Goal: Navigation & Orientation: Find specific page/section

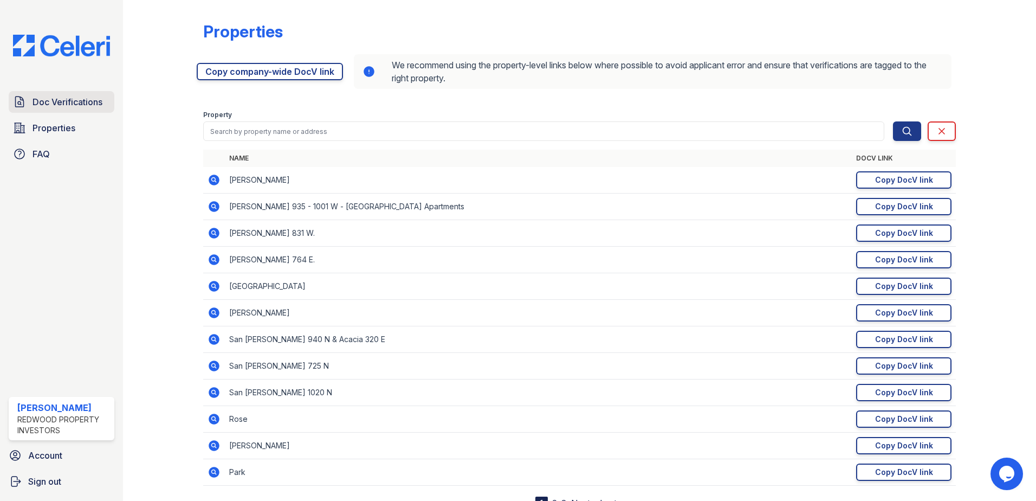
click at [79, 108] on span "Doc Verifications" at bounding box center [68, 101] width 70 height 13
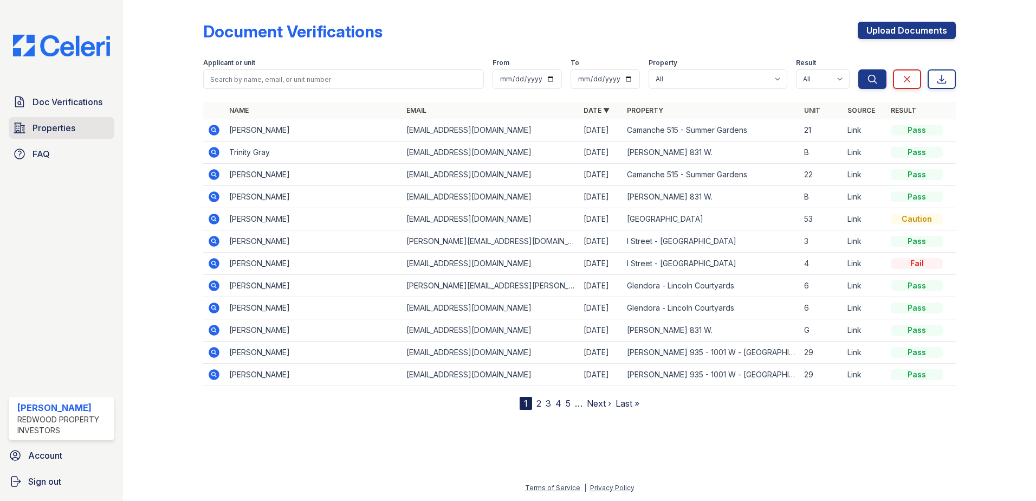
click at [44, 119] on link "Properties" at bounding box center [62, 128] width 106 height 22
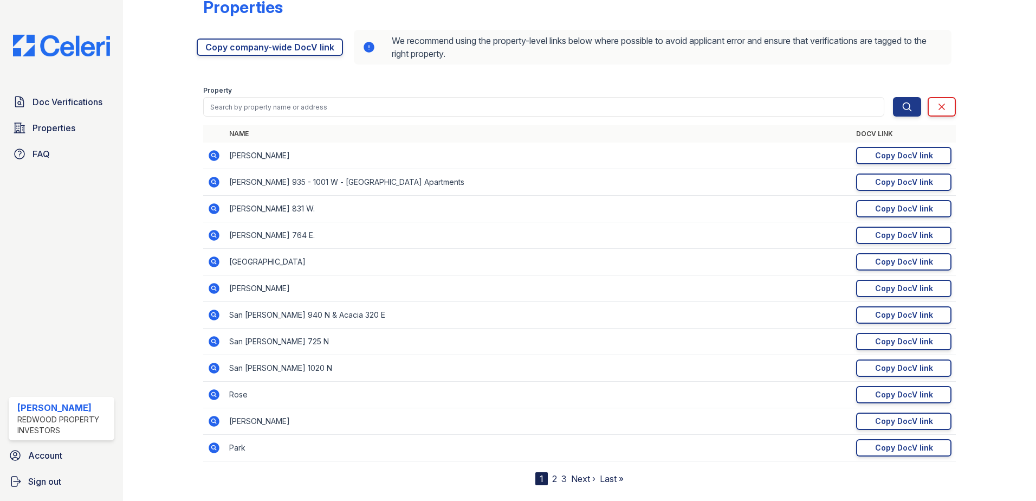
scroll to position [46, 0]
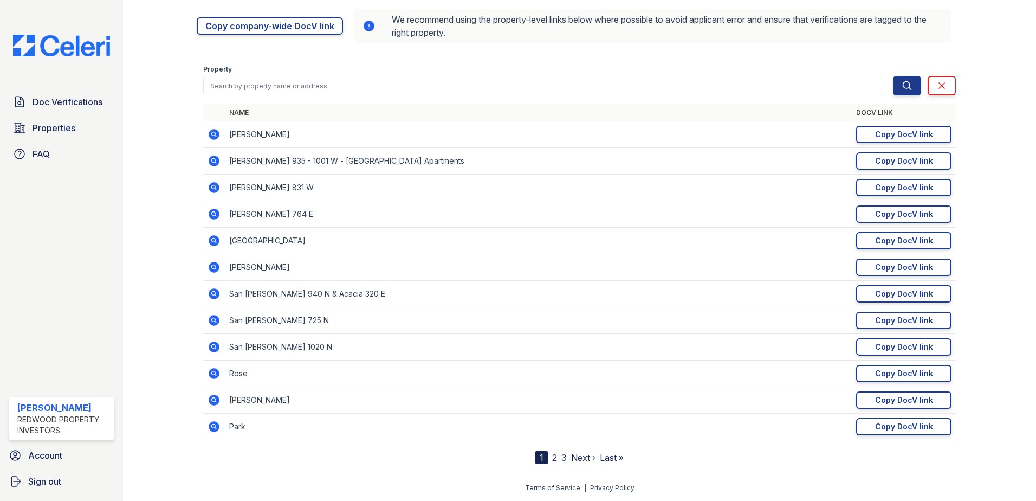
click at [552, 456] on link "2" at bounding box center [554, 457] width 5 height 11
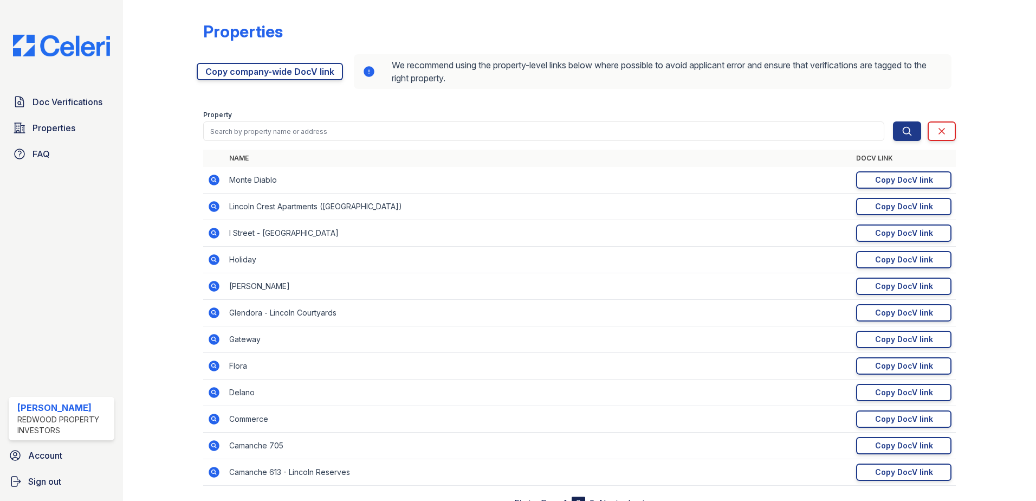
scroll to position [46, 0]
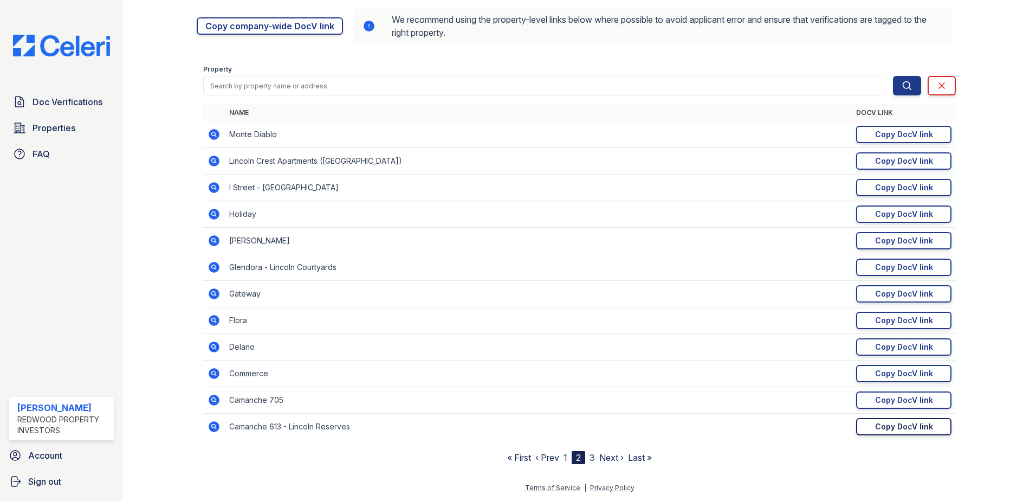
click at [907, 433] on link "Copy DocV link Copy link" at bounding box center [904, 426] width 95 height 17
